Goal: Find specific page/section: Find specific page/section

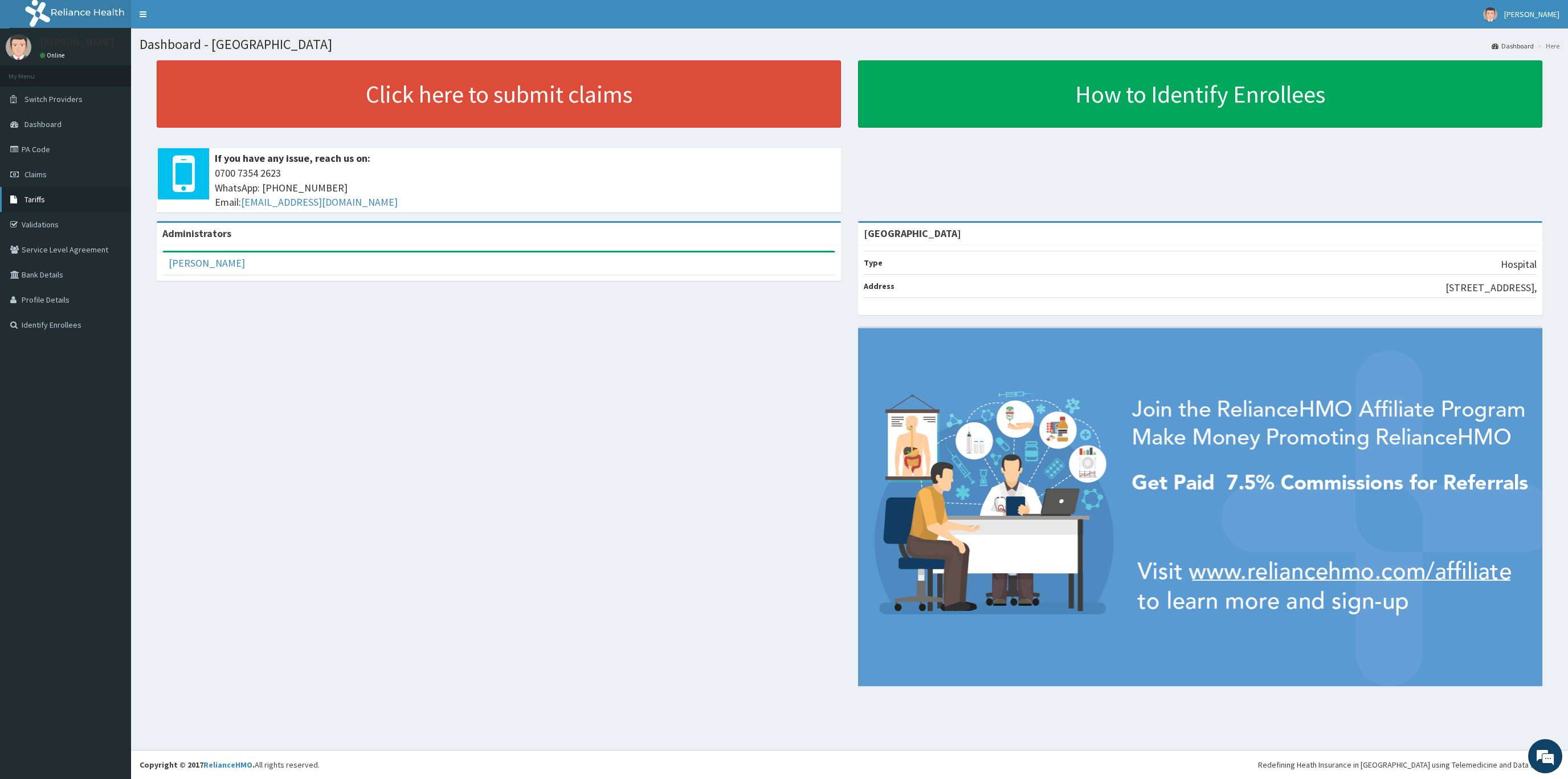
click at [11, 198] on icon at bounding box center [16, 200] width 11 height 8
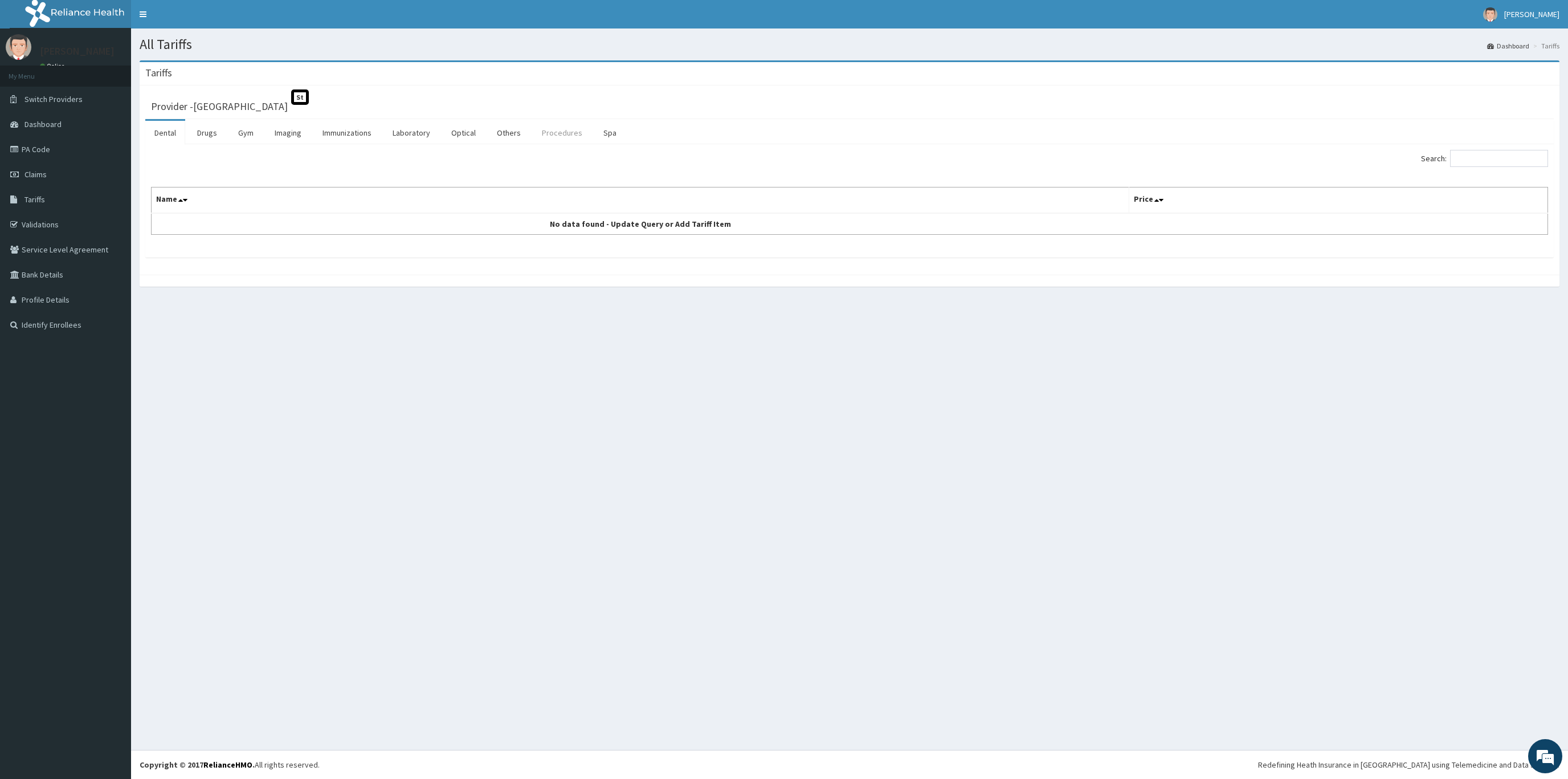
click at [557, 130] on link "Procedures" at bounding box center [562, 133] width 59 height 24
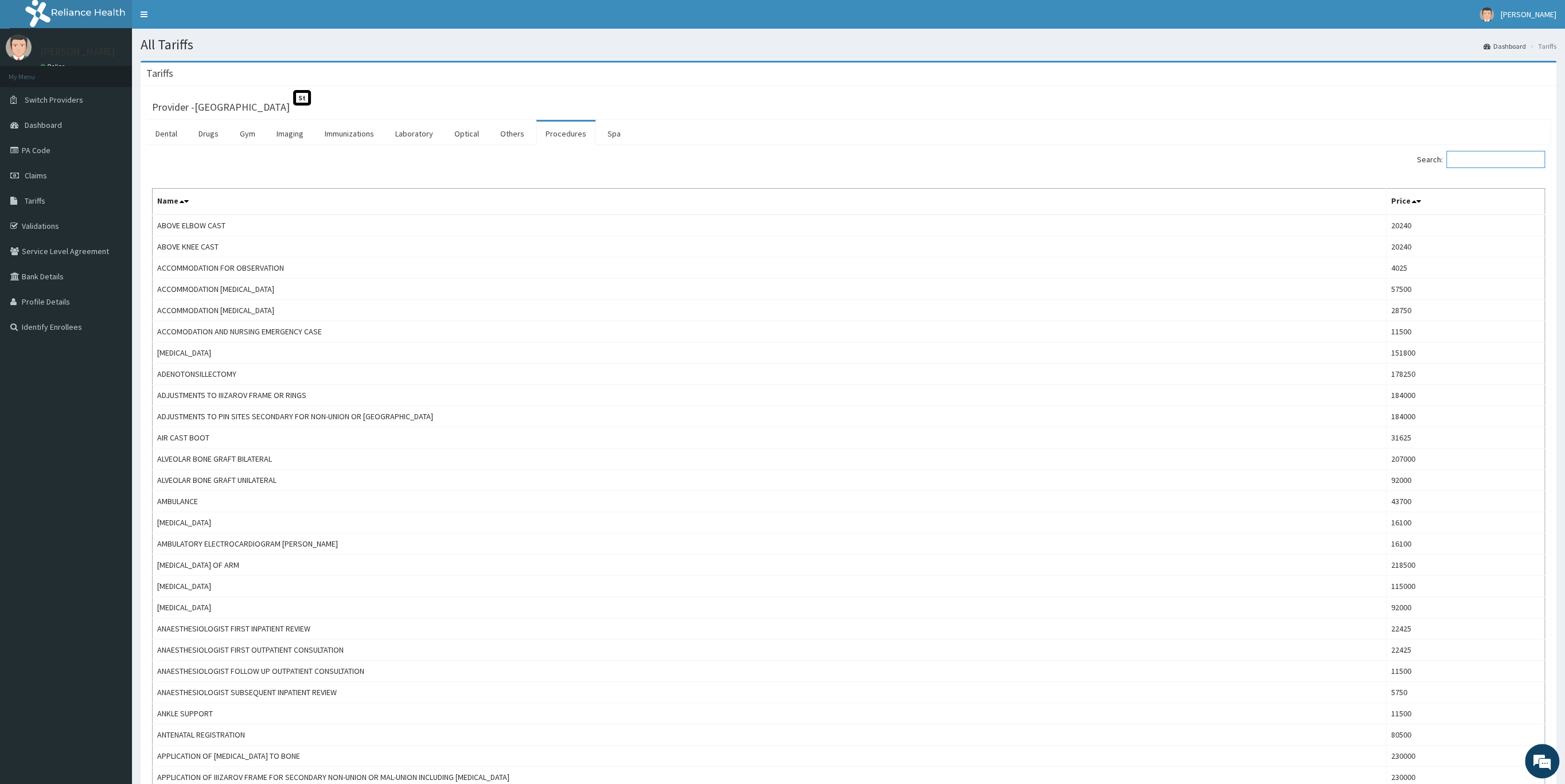
click at [1462, 161] on input "Search:" at bounding box center [1495, 159] width 99 height 17
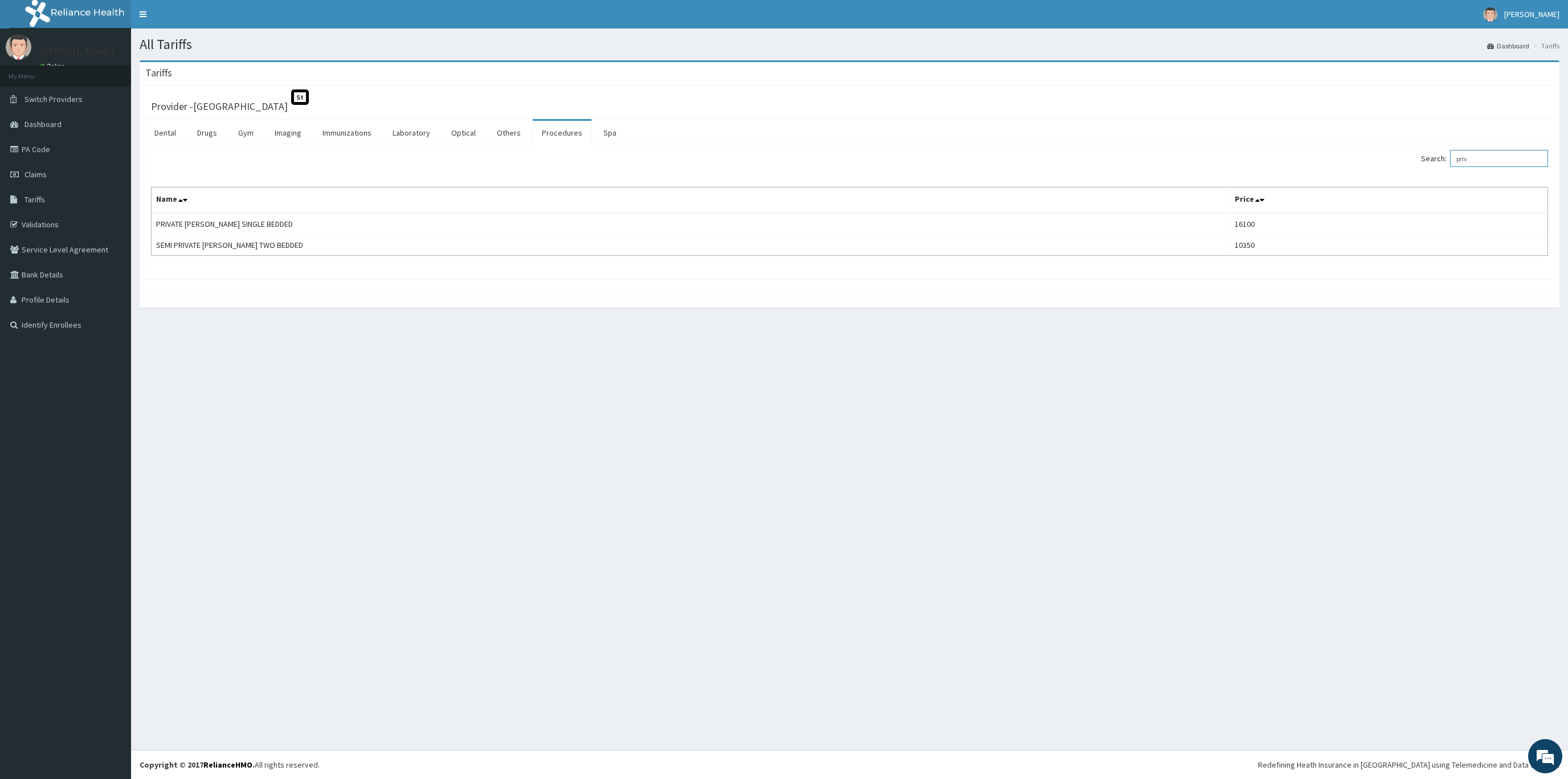
type input "priv"
click at [72, 150] on link "PA Code" at bounding box center [65, 150] width 131 height 25
